Goal: Transaction & Acquisition: Purchase product/service

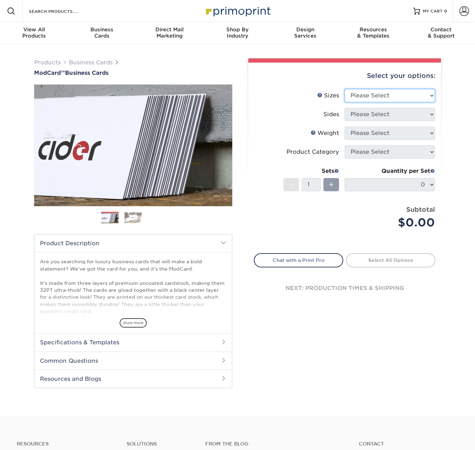
click at [411, 94] on select "Please Select 1.5" x 3.5" - Mini 1.75" x 3.5" - Mini 2" x 2" - Square 2" x 3" -…" at bounding box center [390, 95] width 90 height 13
select select "2.00x3.50"
click at [345, 89] on select "Please Select 1.5" x 3.5" - Mini 1.75" x 3.5" - Mini 2" x 2" - Square 2" x 3" -…" at bounding box center [390, 95] width 90 height 13
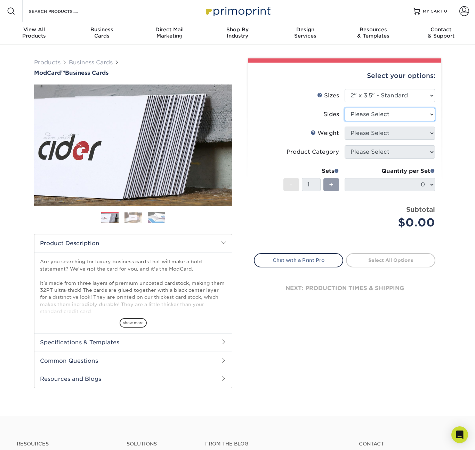
click at [389, 115] on select "Please Select Print Both Sides Print Front Only" at bounding box center [390, 114] width 90 height 13
select select "13abbda7-1d64-4f25-8bb2-c179b224825d"
click at [345, 108] on select "Please Select Print Both Sides Print Front Only" at bounding box center [390, 114] width 90 height 13
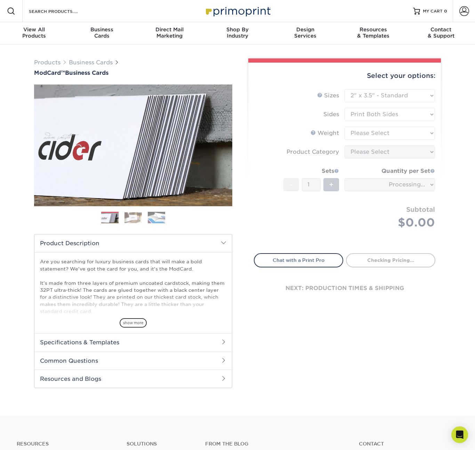
click at [393, 132] on form "Sizes Help Sizes Please Select 1.5" x 3.5" - Mini 1.75" x 3.5" - Mini 2" x 2" -…" at bounding box center [345, 167] width 182 height 156
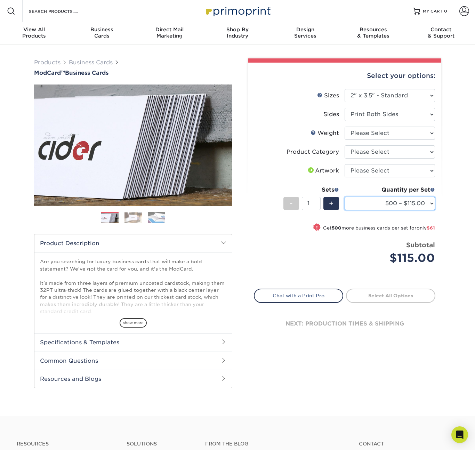
click at [395, 200] on select "500 – $115.00 1000 – $176.00" at bounding box center [390, 203] width 90 height 13
click at [396, 134] on select "Please Select 32PTUCBLK" at bounding box center [390, 133] width 90 height 13
select select "32PTUCBLK"
click at [345, 127] on select "Please Select 32PTUCBLK" at bounding box center [390, 133] width 90 height 13
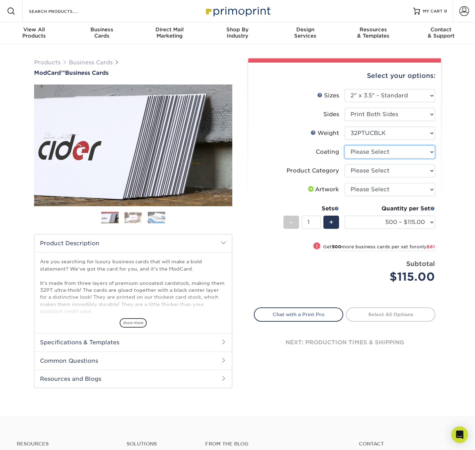
click at [388, 151] on select at bounding box center [390, 151] width 90 height 13
select select "3e7618de-abca-4bda-9f97-8b9129e913d8"
click at [345, 145] on select at bounding box center [390, 151] width 90 height 13
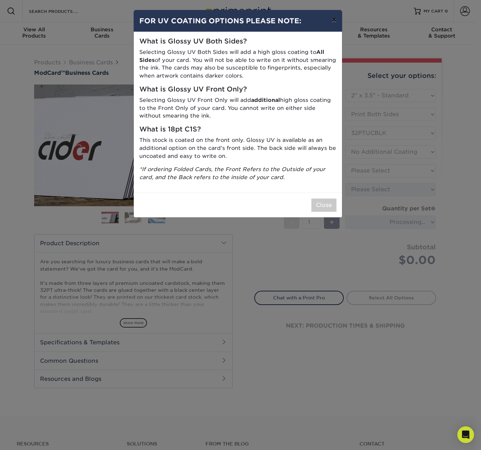
click at [332, 21] on button "×" at bounding box center [334, 19] width 16 height 19
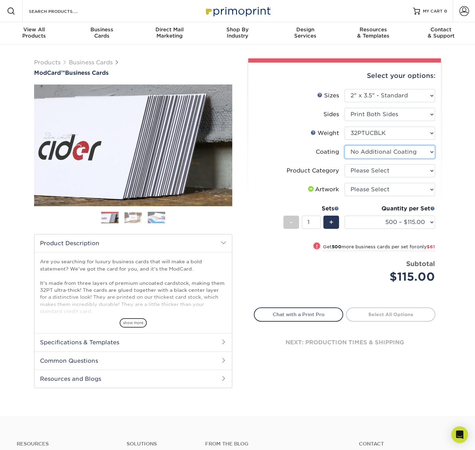
click at [387, 146] on select at bounding box center [390, 151] width 90 height 13
click at [391, 168] on select "Please Select Business Cards" at bounding box center [390, 170] width 90 height 13
select select "3b5148f1-0588-4f88-a218-97bcfdce65c1"
click at [345, 164] on select "Please Select Business Cards" at bounding box center [390, 170] width 90 height 13
click at [390, 193] on select "Please Select I will upload files I need a design - $100" at bounding box center [390, 189] width 90 height 13
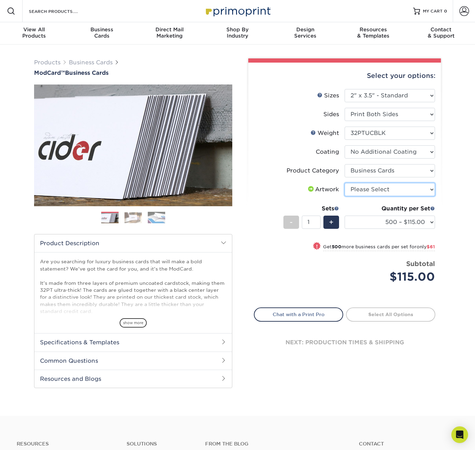
select select "upload"
click at [345, 183] on select "Please Select I will upload files I need a design - $100" at bounding box center [390, 189] width 90 height 13
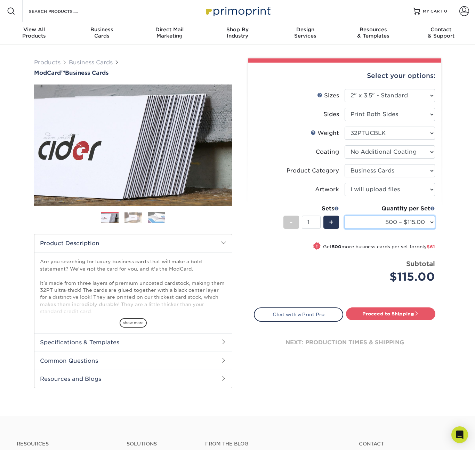
click at [391, 224] on select "500 – $115.00 1000 – $176.00" at bounding box center [390, 222] width 90 height 13
click at [345, 216] on select "500 – $115.00 1000 – $176.00" at bounding box center [390, 222] width 90 height 13
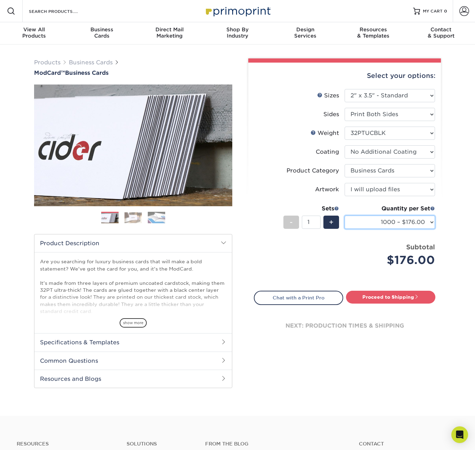
click at [410, 220] on select "500 – $115.00 1000 – $176.00" at bounding box center [390, 222] width 90 height 13
select select "500 – $115.00"
click at [345, 216] on select "500 – $115.00 1000 – $176.00" at bounding box center [390, 222] width 90 height 13
